Goal: Check status: Check status

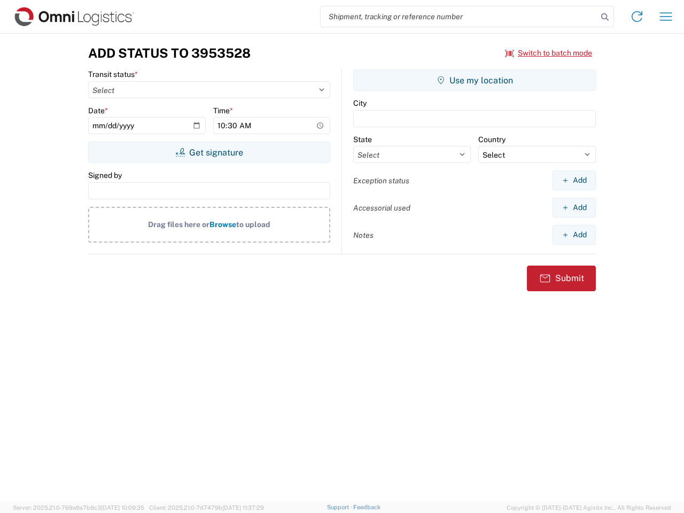
click at [459, 17] on input "search" at bounding box center [459, 16] width 277 height 20
click at [605, 17] on icon at bounding box center [604, 17] width 15 height 15
click at [637, 17] on icon at bounding box center [636, 16] width 17 height 17
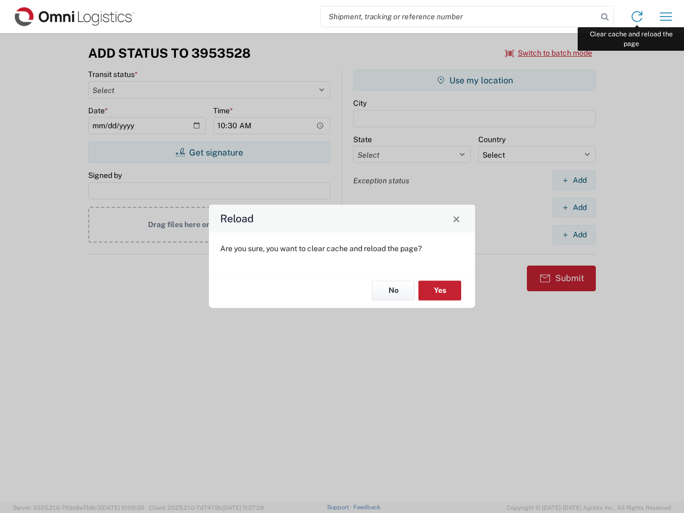
click at [666, 17] on div "Reload Are you sure, you want to clear cache and reload the page? No Yes" at bounding box center [342, 256] width 684 height 513
click at [549, 53] on div "Reload Are you sure, you want to clear cache and reload the page? No Yes" at bounding box center [342, 256] width 684 height 513
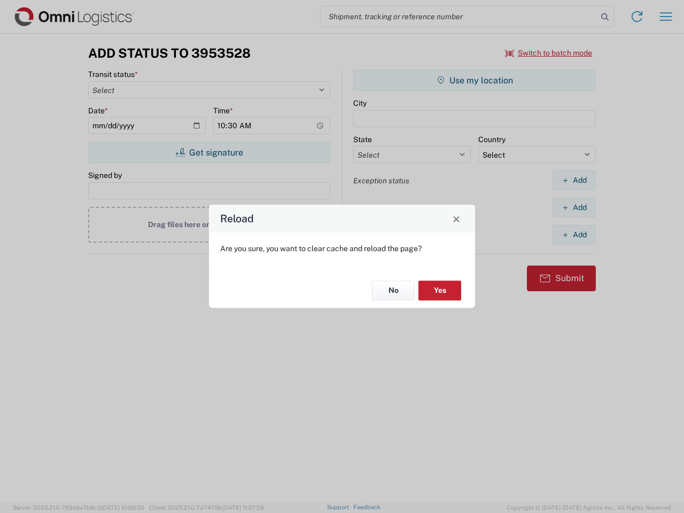
click at [209, 152] on div "Reload Are you sure, you want to clear cache and reload the page? No Yes" at bounding box center [342, 256] width 684 height 513
click at [474, 80] on div "Reload Are you sure, you want to clear cache and reload the page? No Yes" at bounding box center [342, 256] width 684 height 513
click at [574, 180] on div "Reload Are you sure, you want to clear cache and reload the page? No Yes" at bounding box center [342, 256] width 684 height 513
click at [574, 207] on div "Reload Are you sure, you want to clear cache and reload the page? No Yes" at bounding box center [342, 256] width 684 height 513
click at [574, 235] on div "Reload Are you sure, you want to clear cache and reload the page? No Yes" at bounding box center [342, 256] width 684 height 513
